Goal: Information Seeking & Learning: Find specific fact

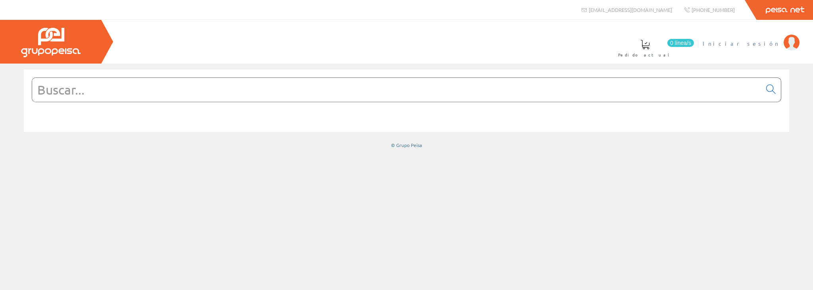
click at [754, 46] on span "Iniciar sesión" at bounding box center [740, 43] width 77 height 8
click at [201, 84] on input "text" at bounding box center [396, 90] width 729 height 24
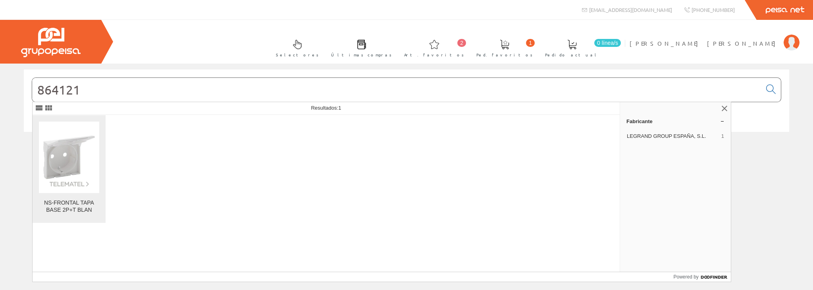
type input "864121"
click at [71, 161] on img at bounding box center [69, 157] width 60 height 60
